Goal: Task Accomplishment & Management: Use online tool/utility

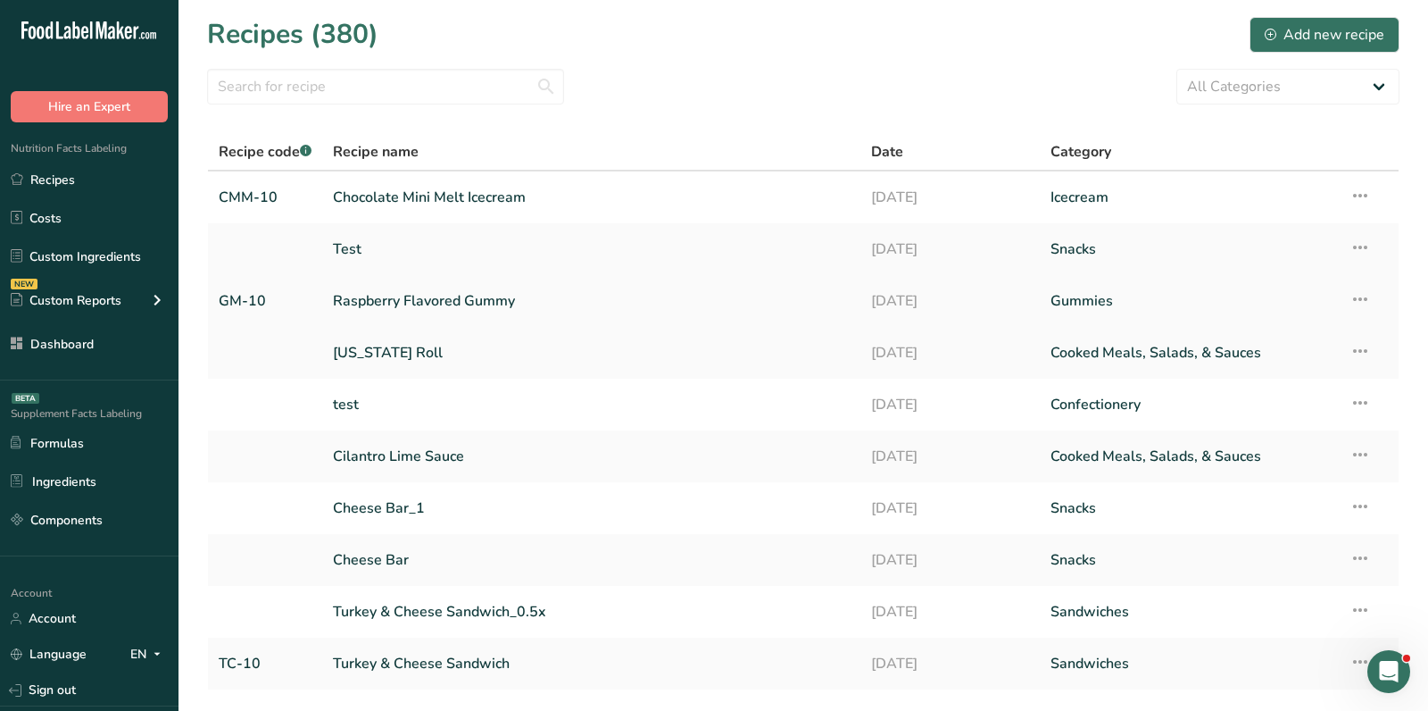
click at [419, 305] on link "Raspberry Flavored Gummy" at bounding box center [591, 300] width 517 height 37
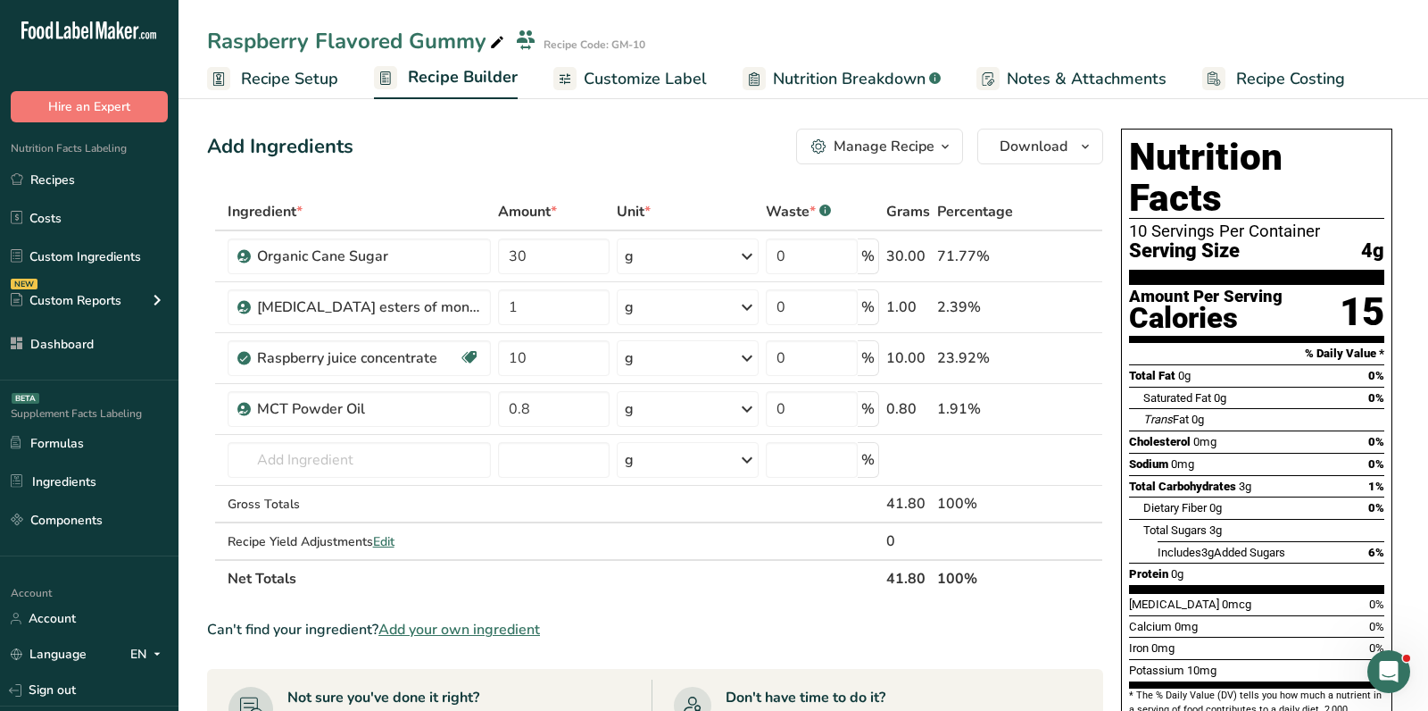
click at [620, 73] on span "Customize Label" at bounding box center [645, 79] width 123 height 24
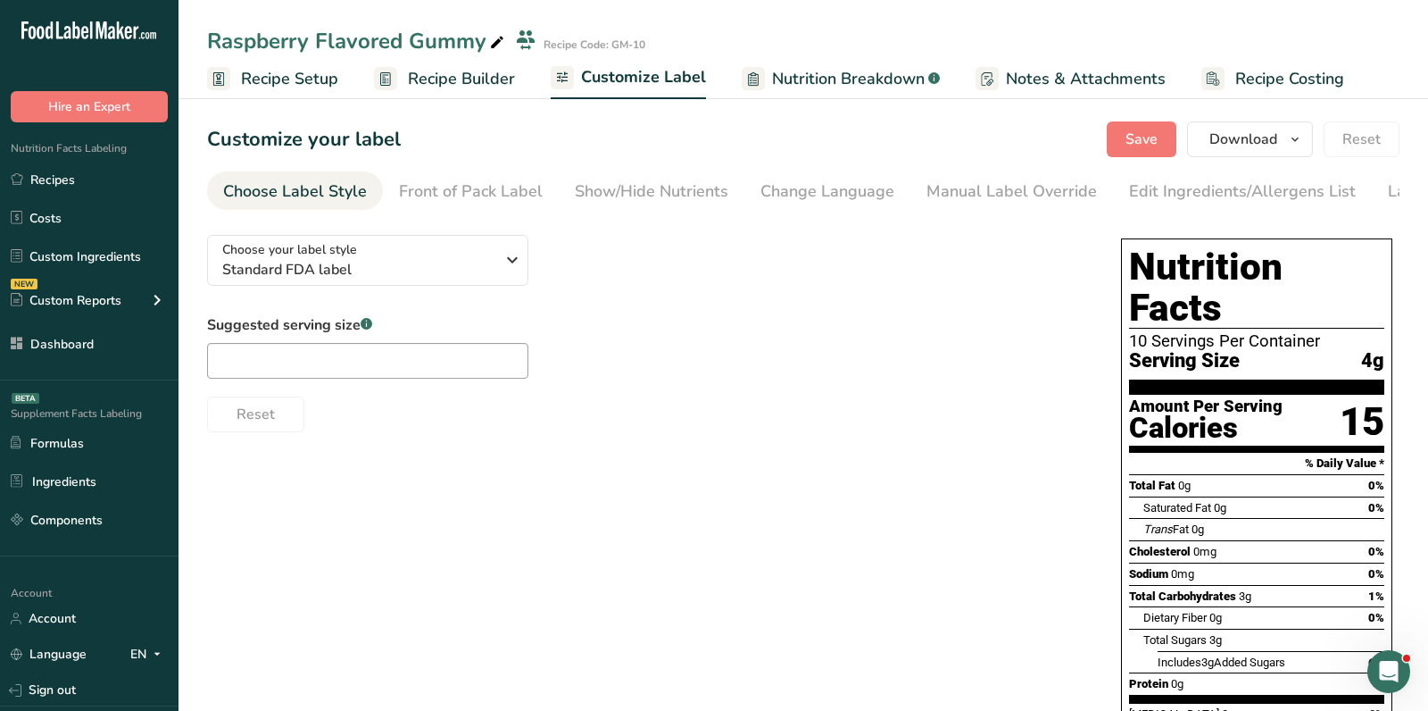
drag, startPoint x: 245, startPoint y: 315, endPoint x: 251, endPoint y: 296, distance: 19.5
click at [245, 315] on div "Choose your label style Standard FDA label USA (FDA) Standard FDA label Tabular…" at bounding box center [646, 326] width 878 height 212
click at [261, 291] on div "Choose your label style Standard FDA label USA (FDA) Standard FDA label Tabular…" at bounding box center [646, 326] width 878 height 212
click at [283, 279] on span "Standard FDA label" at bounding box center [358, 269] width 272 height 21
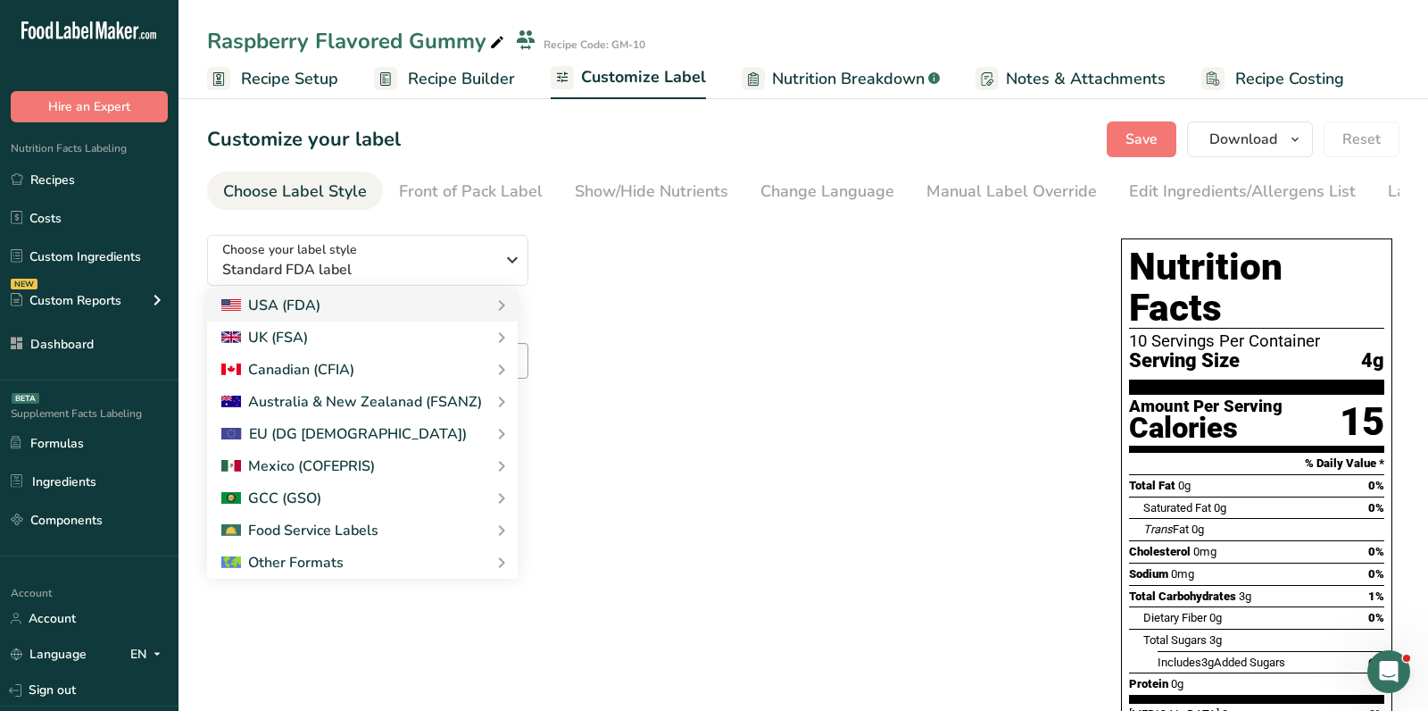
click at [413, 80] on span "Recipe Builder" at bounding box center [461, 79] width 107 height 24
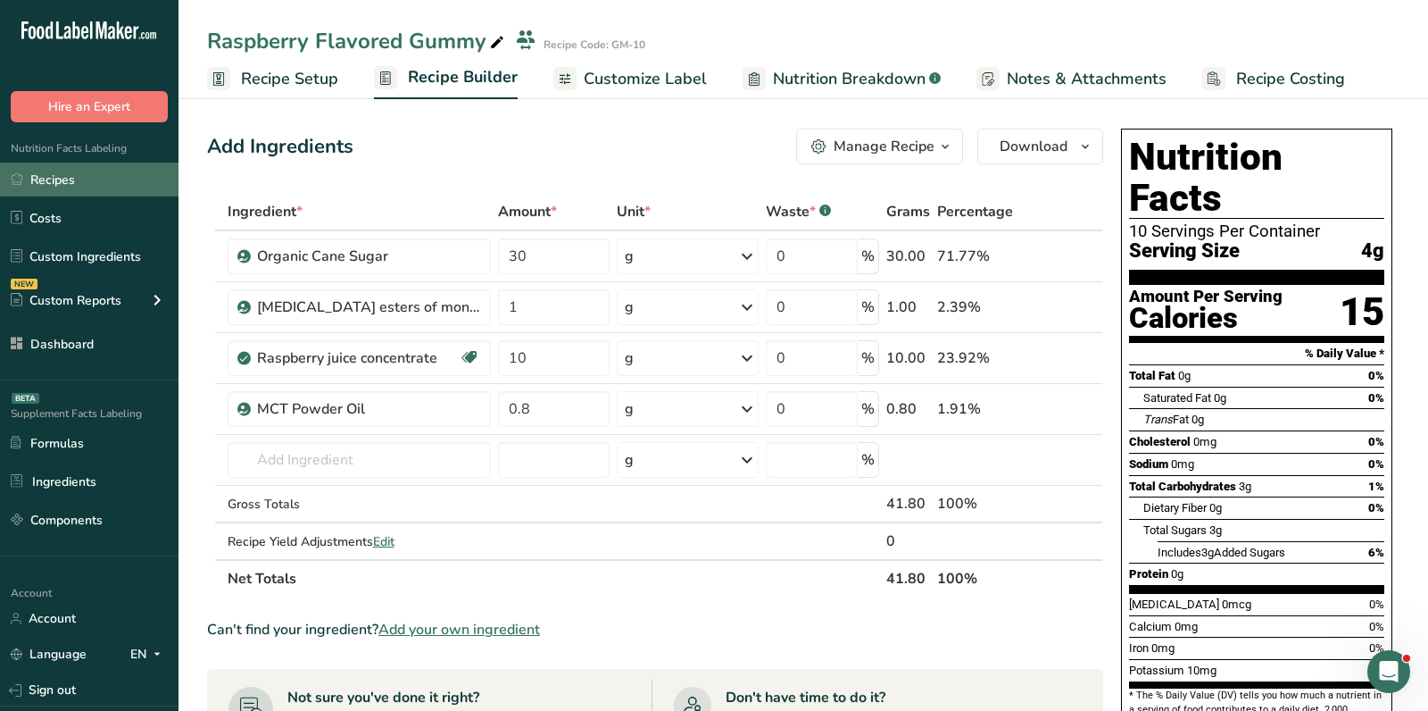
click at [138, 163] on link "Recipes" at bounding box center [89, 179] width 179 height 34
